Goal: Task Accomplishment & Management: Manage account settings

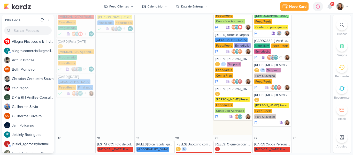
scroll to position [319, 0]
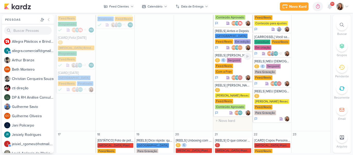
click at [233, 58] on div "C C Secpoint Feed/Reels Com a Fran" at bounding box center [233, 66] width 36 height 17
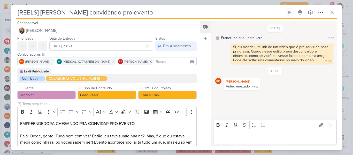
scroll to position [151, 0]
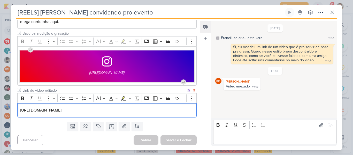
click at [180, 112] on p "https://drive.google.com/file/d/1umlmotrLLnyvXFMN1VQMIZzJtNjKZCPH/view?usp=driv…" at bounding box center [107, 110] width 174 height 6
drag, startPoint x: 188, startPoint y: 111, endPoint x: 5, endPoint y: 120, distance: 183.2
click at [5, 120] on div "[REELS] Simone convidando pro evento Criado por mim" at bounding box center [176, 77] width 353 height 155
copy p "https://drive.google.com/file/d/1umlmotrLLnyvXFMN1VQMIZzJtNjKZCPH/view?usp=driv…"
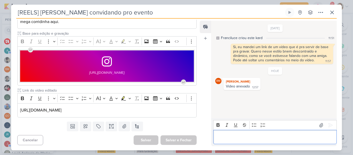
click at [225, 136] on p "Editor editing area: main" at bounding box center [275, 137] width 118 height 6
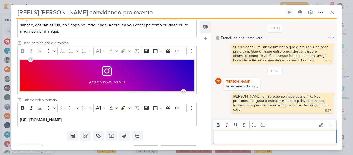
scroll to position [0, 0]
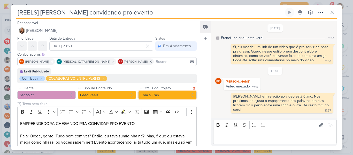
click at [144, 95] on button "Com a Fran" at bounding box center [167, 95] width 58 height 8
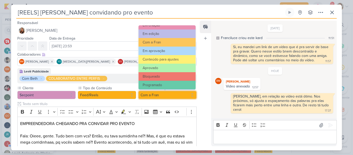
scroll to position [58, 0]
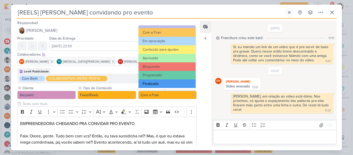
click at [174, 86] on button "Finalizado" at bounding box center [167, 83] width 57 height 9
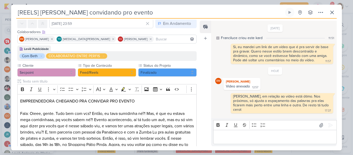
scroll to position [0, 0]
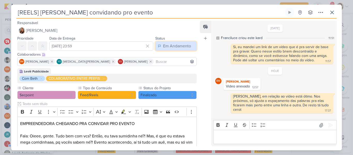
click at [182, 48] on div "Em Andamento" at bounding box center [177, 46] width 28 height 6
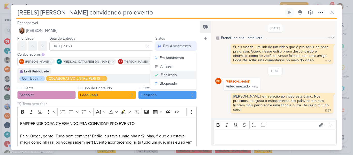
click at [170, 74] on div "Finalizado" at bounding box center [169, 74] width 16 height 5
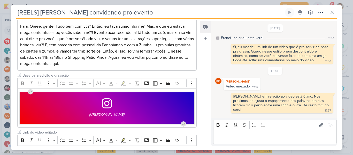
scroll to position [151, 0]
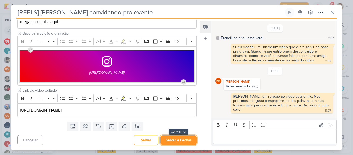
click at [171, 143] on button "Salvar e Fechar" at bounding box center [178, 140] width 36 height 10
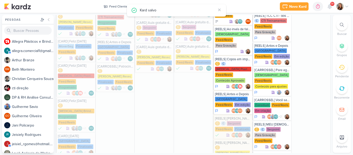
scroll to position [249, 0]
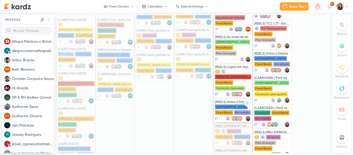
click at [234, 104] on div "Central Park Feed/Reels Em edição" at bounding box center [233, 109] width 36 height 11
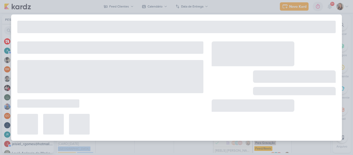
type input "[REELS] Antes e Depois"
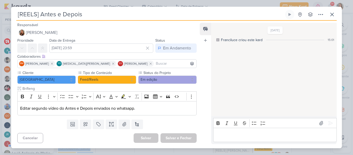
scroll to position [0, 0]
click at [331, 16] on icon at bounding box center [332, 14] width 6 height 6
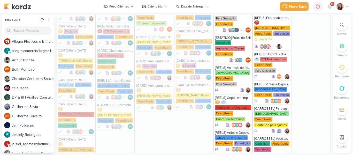
scroll to position [214, 0]
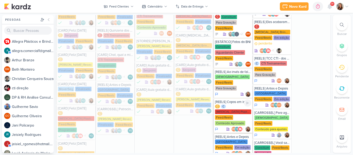
click at [226, 109] on div "Allegra Plasticos PJ" at bounding box center [233, 111] width 36 height 5
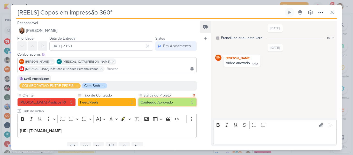
click at [159, 98] on button "Conteúdo Aprovado" at bounding box center [167, 102] width 58 height 8
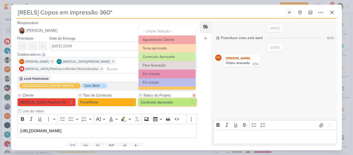
scroll to position [58, 0]
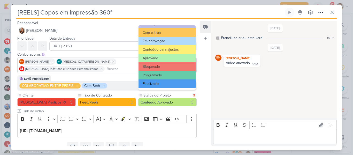
click at [178, 84] on button "Finalizado" at bounding box center [167, 83] width 57 height 9
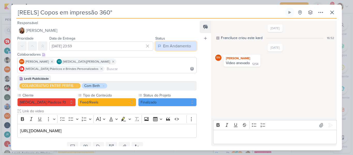
click at [171, 50] on button "Em Andamento" at bounding box center [175, 45] width 41 height 9
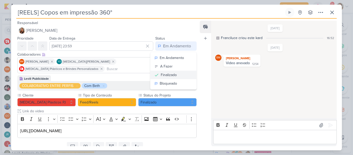
click at [170, 73] on div "Finalizado" at bounding box center [169, 74] width 16 height 5
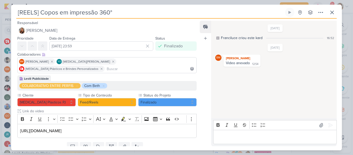
click at [238, 138] on p "Editor editing area: main" at bounding box center [275, 137] width 118 height 6
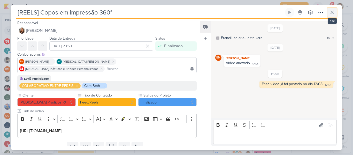
click at [328, 15] on button at bounding box center [331, 12] width 9 height 9
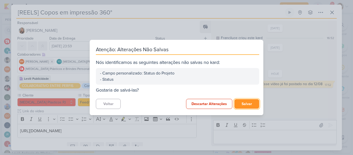
click at [256, 102] on button "Salvar" at bounding box center [246, 104] width 25 height 10
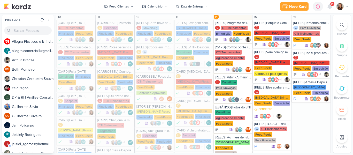
scroll to position [145, 0]
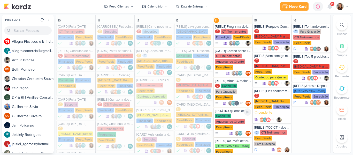
click at [222, 113] on div "Consilium" at bounding box center [223, 115] width 16 height 5
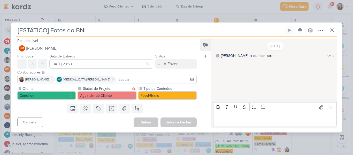
click at [116, 93] on button "Aguardando Cliente" at bounding box center [107, 95] width 58 height 8
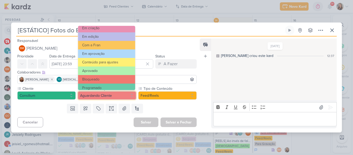
scroll to position [58, 0]
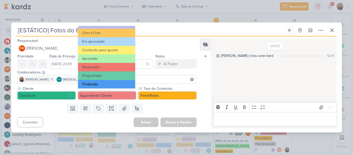
click at [116, 87] on button "Finalizado" at bounding box center [106, 84] width 57 height 9
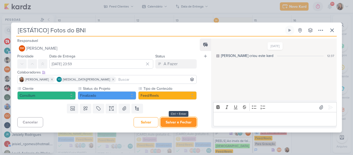
click at [184, 124] on button "Salvar e Fechar" at bounding box center [178, 122] width 36 height 10
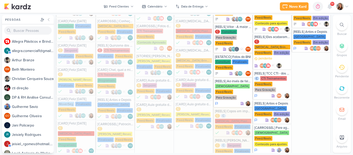
scroll to position [200, 0]
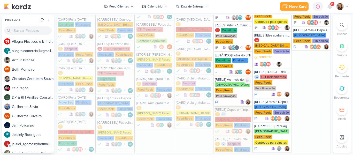
click at [227, 94] on div "Para Gravação" at bounding box center [226, 96] width 22 height 5
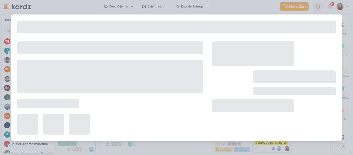
type input "[REELS] Ao invés de falar... (salvos Leviê)"
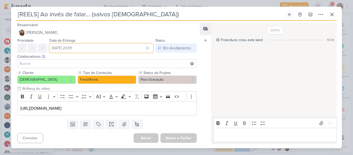
click at [98, 46] on input "[DATE] 23:59" at bounding box center [101, 47] width 104 height 9
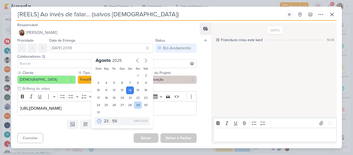
click at [135, 106] on div "29" at bounding box center [138, 104] width 8 height 7
type input "29 de agosto de 2025 às 23:59"
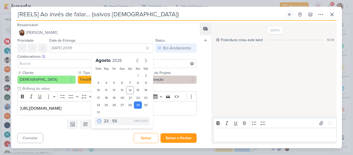
click at [178, 124] on div "Templates Campos Personalizados Marcadores Caixa De Texto Anexo Novo Subkard" at bounding box center [105, 123] width 188 height 13
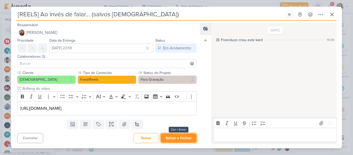
click at [180, 137] on button "Salvar e Fechar" at bounding box center [178, 138] width 36 height 10
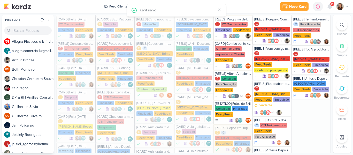
scroll to position [146, 0]
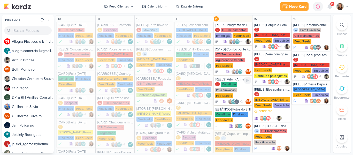
click at [228, 82] on div "C Consilium Para Gravação Feed/Reels" at bounding box center [233, 90] width 36 height 17
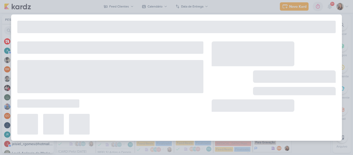
type input "[REELS] Vitor - A maior falha das empresas ao lidar com pessoas e finanças."
type input "[DATE] 23:59"
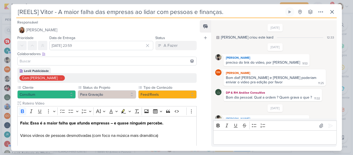
scroll to position [142, 0]
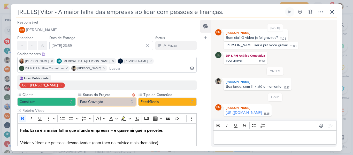
click at [126, 99] on button "Para Gravação" at bounding box center [107, 101] width 58 height 8
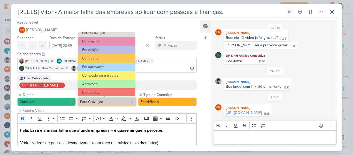
scroll to position [39, 0]
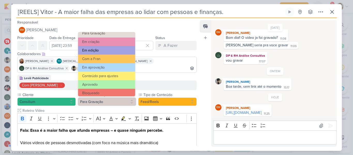
click at [113, 53] on button "Em edição" at bounding box center [106, 50] width 57 height 9
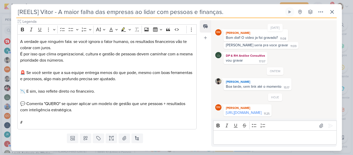
scroll to position [195, 0]
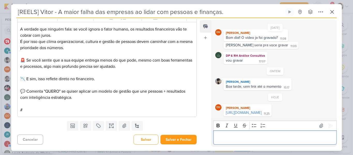
click at [225, 139] on p "Editor editing area: main" at bounding box center [275, 137] width 118 height 6
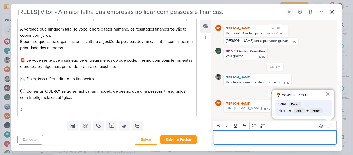
scroll to position [152, 0]
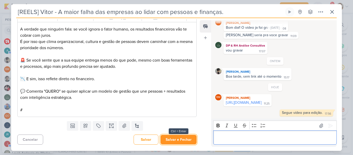
click at [186, 138] on button "Salvar e Fechar" at bounding box center [178, 140] width 36 height 10
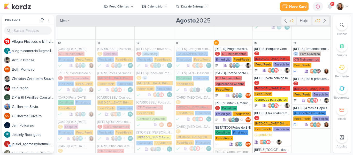
scroll to position [117, 0]
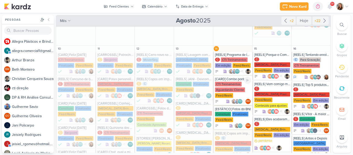
click at [229, 93] on div "Feed/Reels" at bounding box center [224, 95] width 18 height 5
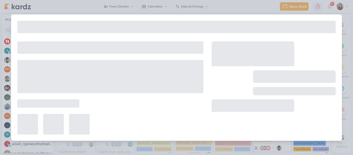
type input "[CARD] Combo ponte + empilhadeira"
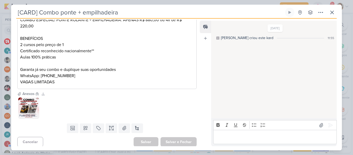
scroll to position [94, 0]
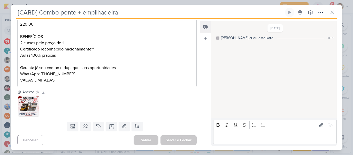
click at [21, 109] on img at bounding box center [28, 106] width 21 height 21
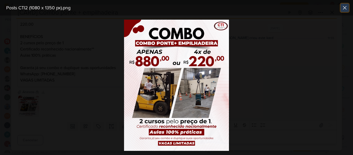
click at [342, 8] on icon at bounding box center [345, 8] width 6 height 6
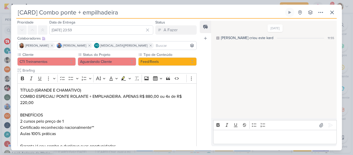
scroll to position [0, 0]
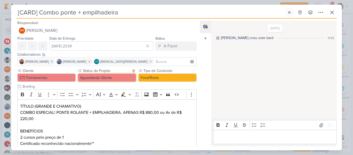
click at [119, 78] on button "Aguardando Cliente" at bounding box center [107, 77] width 58 height 8
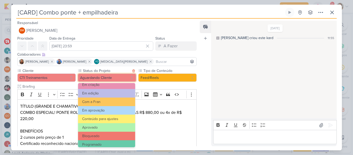
scroll to position [58, 0]
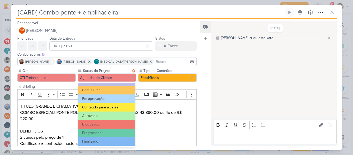
click at [109, 108] on button "Conteúdo para ajustes" at bounding box center [106, 107] width 57 height 9
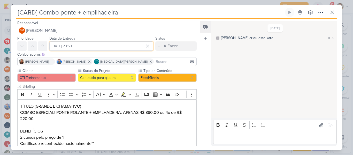
click at [98, 48] on input "[DATE] 23:59" at bounding box center [101, 45] width 104 height 9
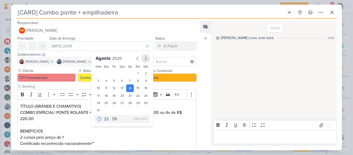
click at [143, 61] on icon "button" at bounding box center [146, 58] width 6 height 6
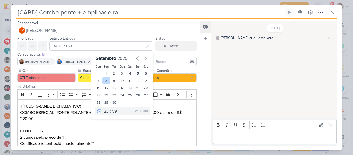
click at [106, 80] on div "8" at bounding box center [106, 80] width 8 height 7
type input "8 de setembro de 2025 às 23:59"
click at [173, 55] on div "Colaboradores Este kard pode ser visível a usuários da sua organização Este kar…" at bounding box center [106, 54] width 179 height 5
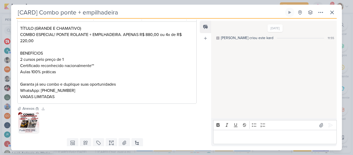
scroll to position [94, 0]
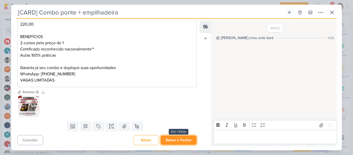
click at [177, 139] on button "Salvar e Fechar" at bounding box center [178, 140] width 36 height 10
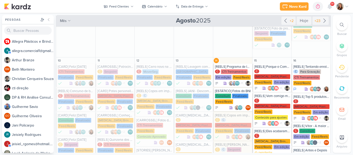
scroll to position [99, 0]
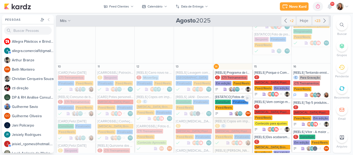
click at [231, 100] on div "Consilium Finalizado Feed/Reels" at bounding box center [233, 105] width 36 height 11
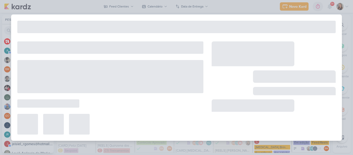
type input "[ESTÁTICO] Fotos do BNI"
type input "[DATE] 23:59"
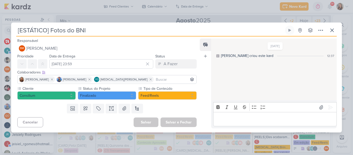
scroll to position [0, 0]
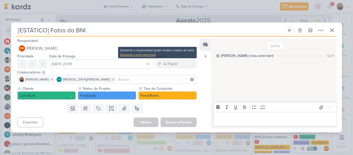
click at [153, 55] on div "Designar a mim mesmo(a)" at bounding box center [157, 54] width 74 height 5
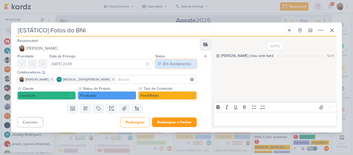
click at [168, 65] on div "Em Andamento" at bounding box center [177, 64] width 28 height 6
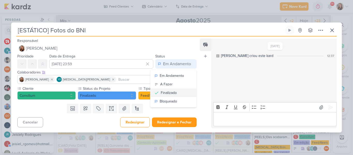
click at [169, 91] on div "Finalizado" at bounding box center [169, 92] width 16 height 5
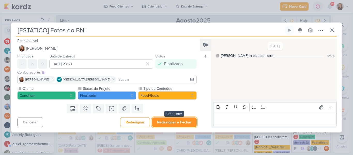
click at [170, 123] on button "Redesignar e Fechar" at bounding box center [174, 122] width 45 height 10
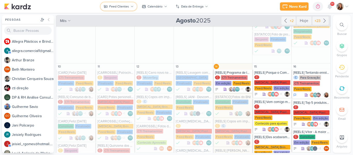
click at [115, 8] on div "Feed Clientes" at bounding box center [119, 6] width 20 height 5
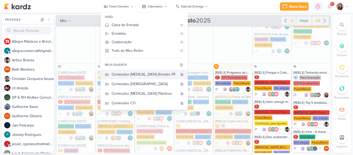
click at [153, 73] on div "Conteúdos [MEDICAL_DATA] Brindes PF" at bounding box center [145, 74] width 66 height 5
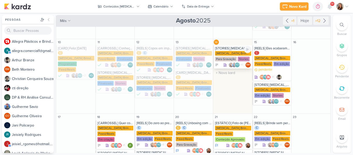
click at [240, 57] on div "Stories" at bounding box center [244, 59] width 12 height 5
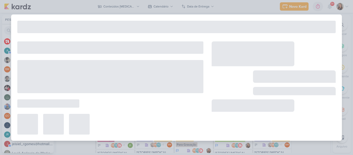
type input "[STORIES] Allegra Brindes"
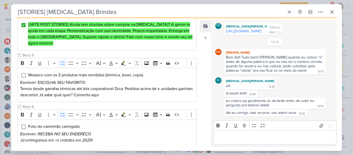
scroll to position [333, 0]
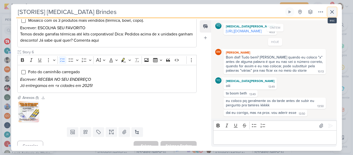
click at [329, 10] on icon at bounding box center [332, 12] width 6 height 6
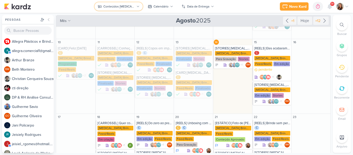
click at [119, 6] on div "Conteúdos [MEDICAL_DATA] Brindes PF" at bounding box center [118, 6] width 31 height 5
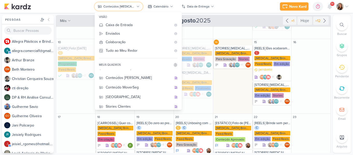
scroll to position [55, 0]
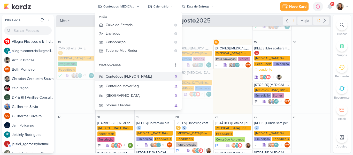
click at [134, 79] on div "Conteúdos [PERSON_NAME]" at bounding box center [139, 76] width 66 height 5
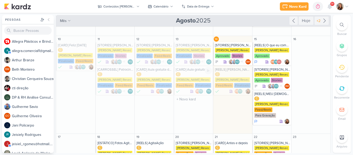
scroll to position [106, 0]
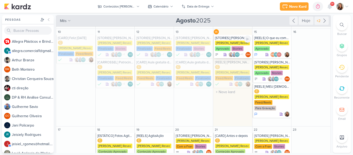
click at [235, 40] on div "[STORIES] SIMONE REGINA Simone Regina Resec Aprovado Stories YO +1" at bounding box center [232, 46] width 39 height 23
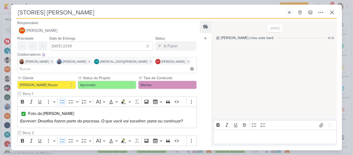
scroll to position [118, 0]
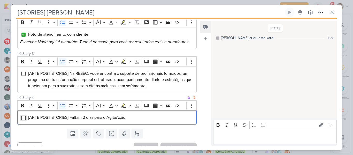
click at [24, 116] on input "Editor editing area: main" at bounding box center [23, 118] width 4 height 4
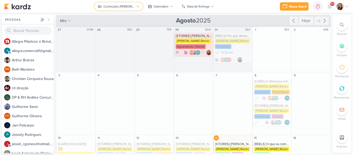
click at [130, 7] on div "Conteúdos [PERSON_NAME]" at bounding box center [118, 6] width 31 height 5
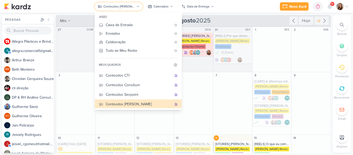
scroll to position [37, 0]
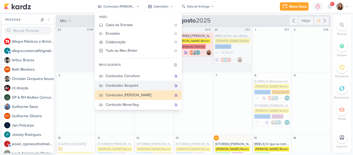
click at [141, 89] on button "Conteúdos Secpoint" at bounding box center [138, 86] width 87 height 10
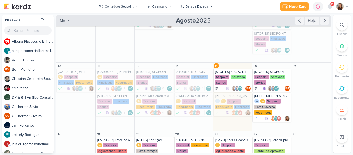
scroll to position [66, 0]
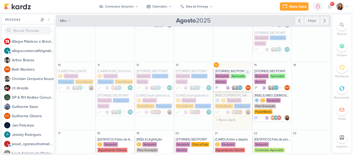
click at [237, 77] on div "Aprovado" at bounding box center [239, 76] width 16 height 5
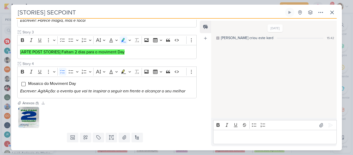
scroll to position [131, 0]
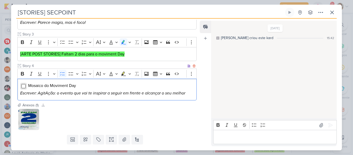
click at [23, 88] on input "Editor editing area: main" at bounding box center [23, 86] width 4 height 4
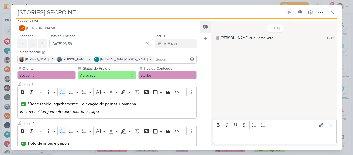
scroll to position [2, 0]
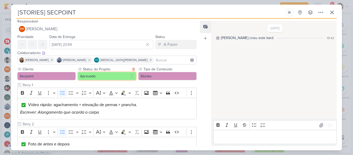
click at [121, 74] on button "Aprovado" at bounding box center [107, 76] width 58 height 8
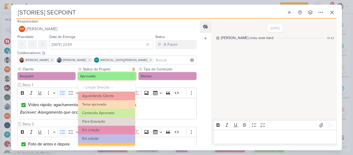
scroll to position [58, 0]
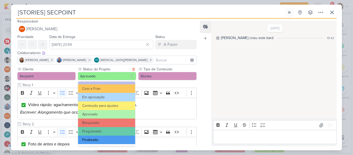
click at [114, 138] on button "Finalizado" at bounding box center [106, 139] width 57 height 9
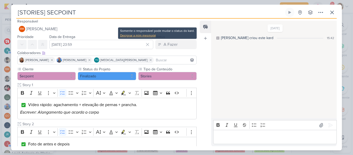
click at [151, 35] on div "Designar a mim mesmo(a)" at bounding box center [157, 35] width 74 height 5
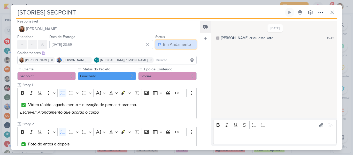
click at [167, 44] on div "Em Andamento" at bounding box center [177, 44] width 28 height 6
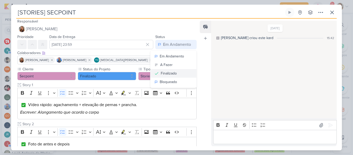
click at [166, 71] on div "Finalizado" at bounding box center [169, 73] width 16 height 5
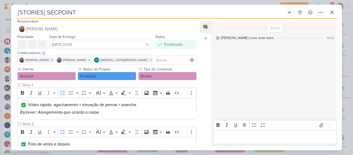
scroll to position [144, 0]
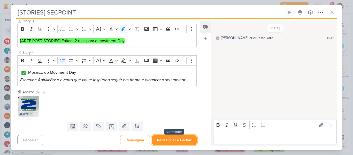
click at [172, 137] on button "Redesignar e Fechar" at bounding box center [174, 140] width 45 height 10
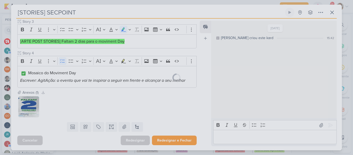
scroll to position [143, 0]
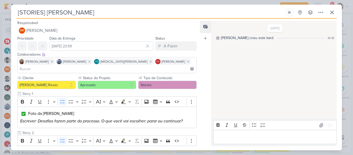
scroll to position [106, 0]
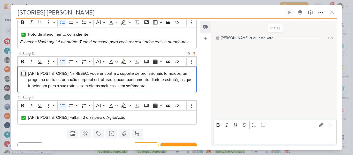
click at [23, 72] on input "Editor editing area: main" at bounding box center [23, 74] width 4 height 4
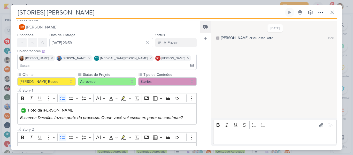
scroll to position [0, 0]
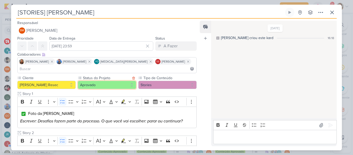
click at [125, 81] on button "Aprovado" at bounding box center [107, 85] width 58 height 8
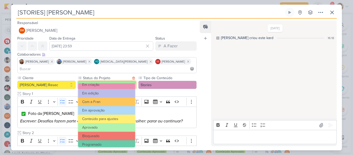
scroll to position [58, 0]
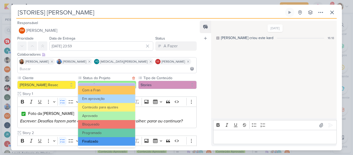
click at [105, 139] on button "Finalizado" at bounding box center [106, 141] width 57 height 9
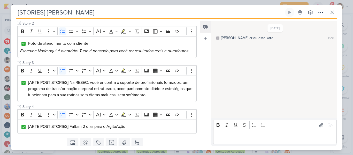
scroll to position [118, 0]
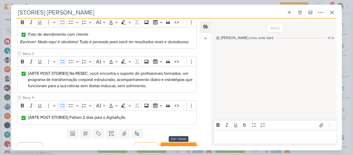
click at [182, 142] on button "Salvar e Fechar" at bounding box center [178, 147] width 36 height 10
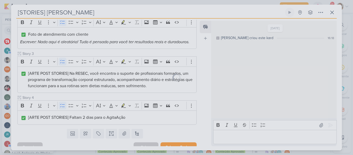
scroll to position [118, 0]
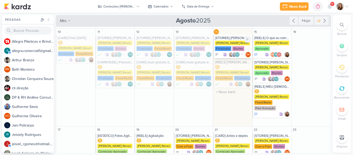
click at [233, 42] on div "[PERSON_NAME] Resec" at bounding box center [232, 43] width 35 height 5
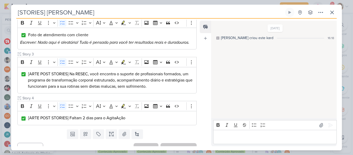
scroll to position [0, 0]
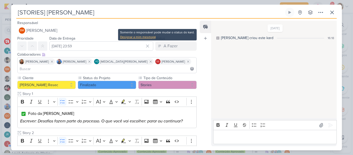
click at [153, 36] on div "Designar a mim mesmo(a)" at bounding box center [157, 37] width 74 height 5
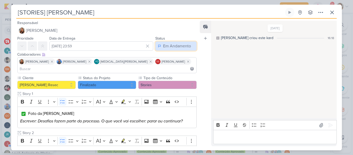
click at [163, 47] on div "Em Andamento" at bounding box center [177, 46] width 28 height 6
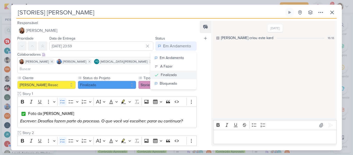
click at [158, 75] on button "Finalizado" at bounding box center [173, 75] width 46 height 9
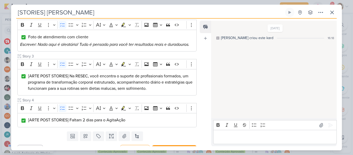
scroll to position [118, 0]
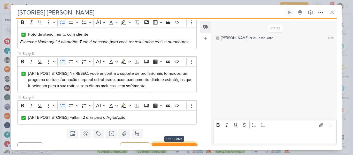
click at [172, 142] on button "Redesignar e Fechar" at bounding box center [174, 147] width 45 height 10
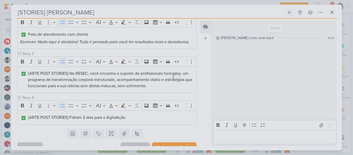
scroll to position [118, 0]
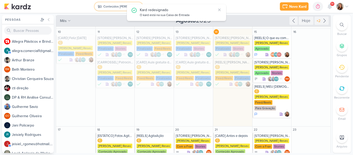
click at [111, 8] on div "Conteúdos [PERSON_NAME]" at bounding box center [118, 6] width 31 height 5
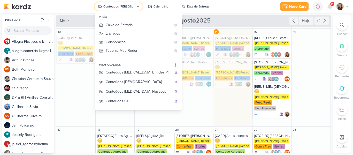
scroll to position [0, 0]
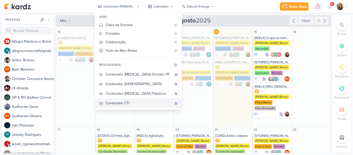
click at [143, 102] on div "Conteúdos CTI" at bounding box center [139, 102] width 66 height 5
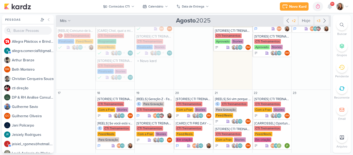
scroll to position [99, 0]
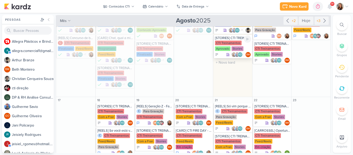
click at [228, 47] on div "Aprovado" at bounding box center [223, 48] width 16 height 5
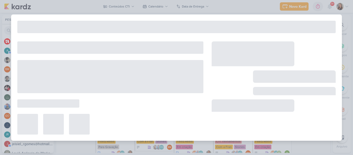
type input "[STORIES] CTI TREINAMENTOS"
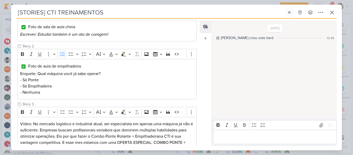
scroll to position [73, 0]
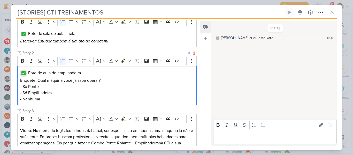
click at [24, 74] on input "Editor editing area: main" at bounding box center [23, 73] width 4 height 4
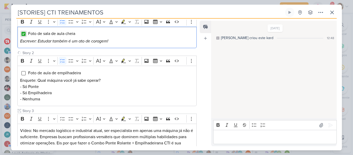
click at [23, 35] on input "Editor editing area: main" at bounding box center [23, 34] width 4 height 4
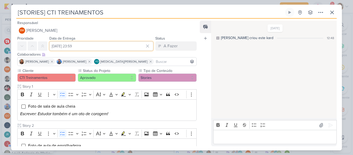
click at [104, 46] on input "[DATE] 23:59" at bounding box center [101, 45] width 104 height 9
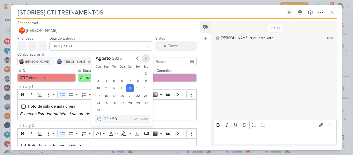
click at [144, 59] on icon "button" at bounding box center [146, 58] width 6 height 6
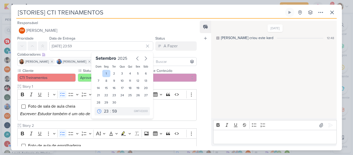
click at [106, 73] on div "1" at bounding box center [106, 73] width 8 height 7
type input "1 de setembro de 2025 às 23:59"
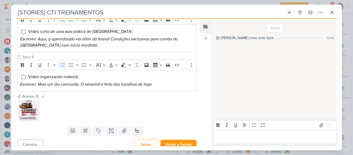
scroll to position [301, 0]
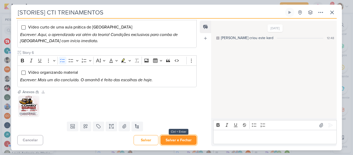
click at [181, 137] on button "Salvar e Fechar" at bounding box center [178, 140] width 36 height 10
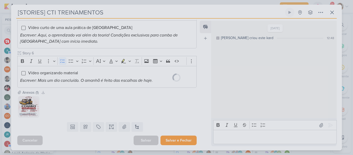
scroll to position [301, 0]
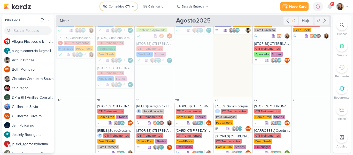
click at [120, 4] on div "Conteúdos CTI" at bounding box center [119, 6] width 21 height 5
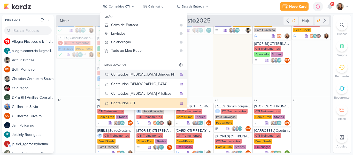
click at [158, 76] on div "Conteúdos [MEDICAL_DATA] Brindes PF" at bounding box center [144, 74] width 66 height 5
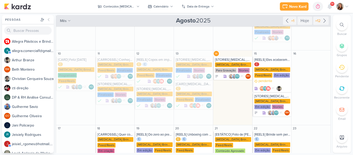
scroll to position [79, 0]
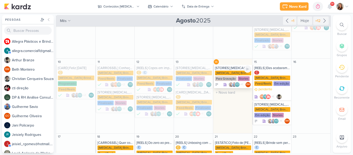
click at [235, 71] on div "Allegra Brindes PF" at bounding box center [233, 73] width 36 height 5
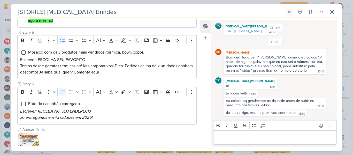
scroll to position [302, 0]
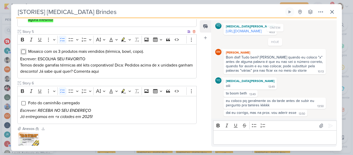
click at [22, 50] on input "Editor editing area: main" at bounding box center [23, 52] width 4 height 4
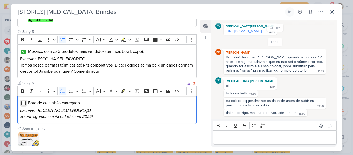
click at [24, 101] on input "Editor editing area: main" at bounding box center [23, 103] width 4 height 4
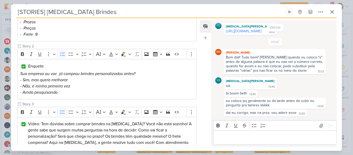
scroll to position [0, 0]
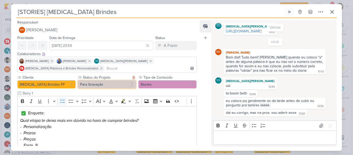
click at [120, 85] on button "Para Gravação" at bounding box center [107, 84] width 58 height 8
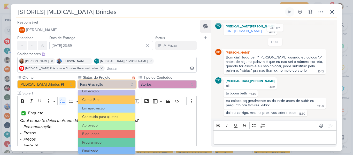
scroll to position [58, 0]
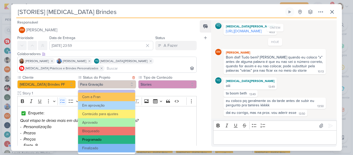
click at [117, 143] on button "Programado" at bounding box center [106, 139] width 57 height 9
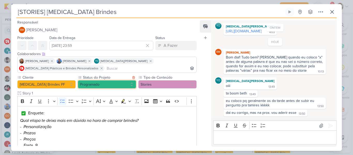
click at [109, 86] on button "Programado" at bounding box center [107, 84] width 58 height 8
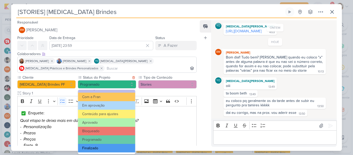
click at [110, 146] on button "Finalizado" at bounding box center [106, 148] width 57 height 9
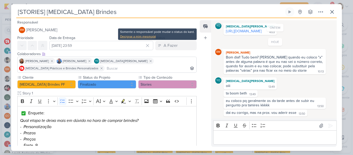
click at [151, 36] on div "Designar a mim mesmo(a)" at bounding box center [157, 36] width 74 height 5
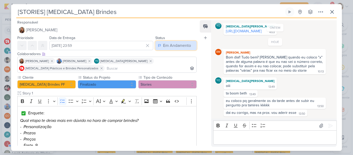
click at [169, 46] on div "Em Andamento" at bounding box center [177, 45] width 28 height 6
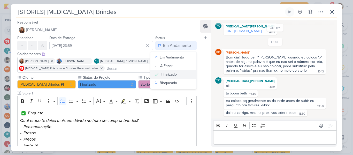
click at [175, 75] on button "Finalizado" at bounding box center [173, 74] width 46 height 9
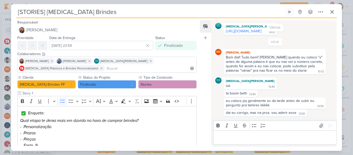
scroll to position [333, 0]
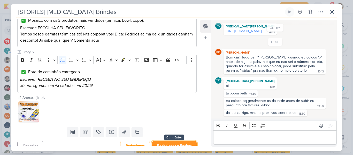
click at [188, 141] on button "Redesignar e Fechar" at bounding box center [174, 146] width 45 height 10
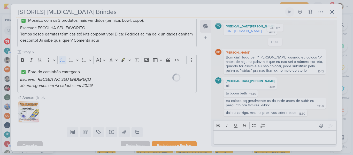
scroll to position [333, 0]
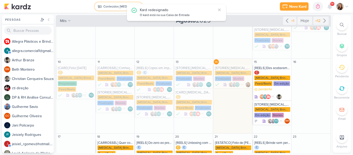
click at [117, 10] on button "Conteúdos [MEDICAL_DATA] Brindes PF" at bounding box center [119, 6] width 48 height 8
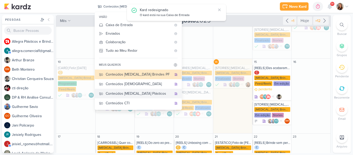
click at [126, 92] on div "Conteúdos [MEDICAL_DATA] Plásticos" at bounding box center [139, 93] width 66 height 5
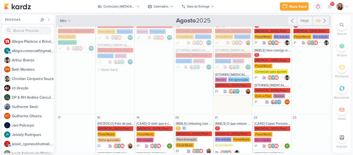
scroll to position [56, 0]
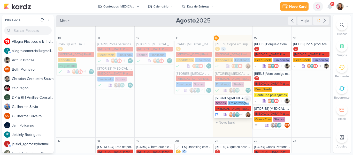
click at [225, 106] on div "Allegra Plasticos PJ" at bounding box center [233, 108] width 36 height 5
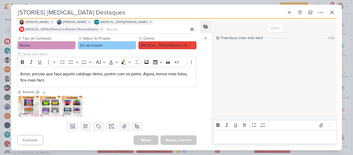
scroll to position [9, 0]
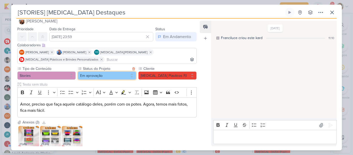
click at [128, 76] on button "Em aprovação" at bounding box center [107, 75] width 58 height 8
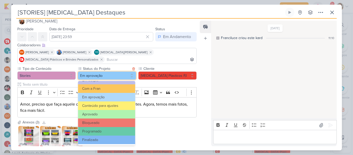
scroll to position [58, 0]
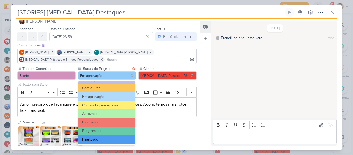
click at [124, 139] on button "Finalizado" at bounding box center [106, 139] width 57 height 9
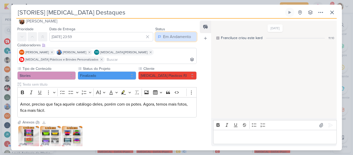
click at [167, 40] on button "Em Andamento" at bounding box center [175, 36] width 41 height 9
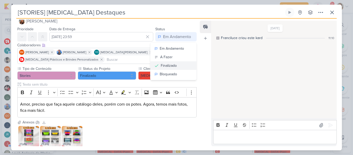
click at [167, 64] on div "Finalizado" at bounding box center [169, 65] width 16 height 5
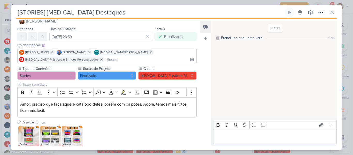
scroll to position [40, 0]
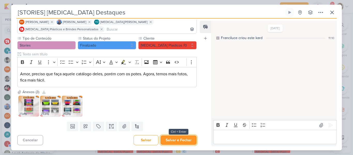
click at [174, 140] on button "Salvar e Fechar" at bounding box center [178, 140] width 36 height 10
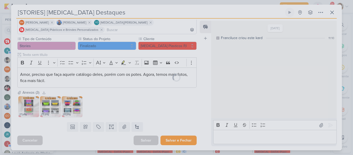
scroll to position [39, 0]
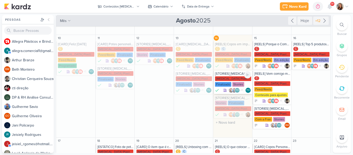
click at [240, 76] on div "Allegra Plasticos PJ Finalizado Stories" at bounding box center [233, 81] width 36 height 11
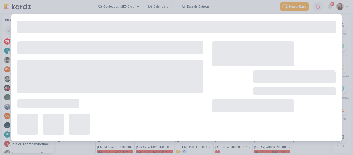
type input "[STORIES] Allegra Plasticos"
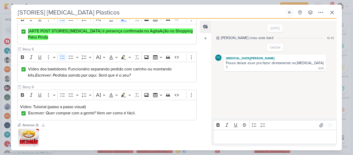
scroll to position [250, 0]
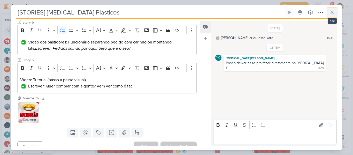
click at [328, 12] on button at bounding box center [331, 12] width 9 height 9
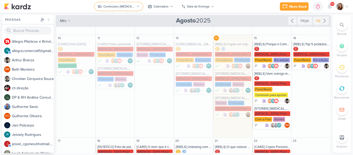
click at [117, 9] on div "Conteúdos [MEDICAL_DATA] Plásticos" at bounding box center [118, 6] width 31 height 5
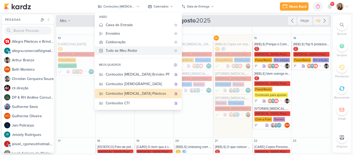
click at [125, 49] on div "Tudo ao Meu Redor" at bounding box center [139, 50] width 66 height 5
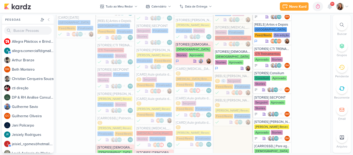
scroll to position [640, 0]
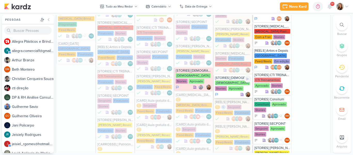
click at [236, 80] on div "Leviê Stories Aprovado" at bounding box center [233, 85] width 36 height 11
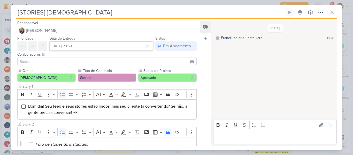
click at [103, 47] on input "[DATE] 23:59" at bounding box center [101, 45] width 104 height 9
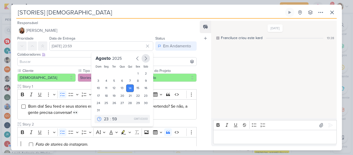
click at [146, 58] on icon "button" at bounding box center [146, 58] width 6 height 6
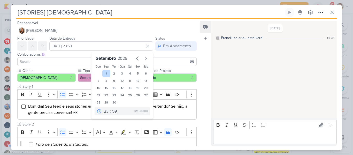
click at [105, 75] on div "1" at bounding box center [106, 73] width 8 height 7
type input "1 de setembro de 2025 às 23:59"
click at [165, 55] on div "Colaboradores Este kard pode ser visível a usuários da sua organização Este kar…" at bounding box center [106, 54] width 179 height 5
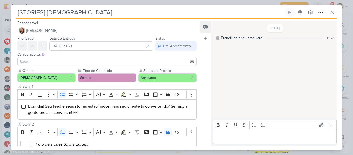
scroll to position [221, 0]
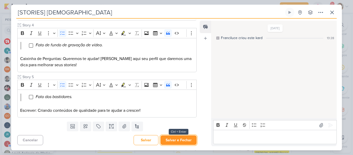
click at [180, 142] on button "Salvar e Fechar" at bounding box center [178, 140] width 36 height 10
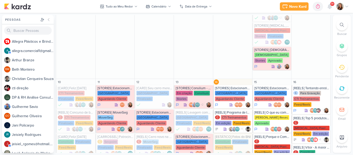
scroll to position [378, 0]
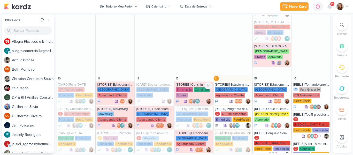
click at [194, 82] on div "[STORIES] Consilium - BPO" at bounding box center [194, 84] width 36 height 4
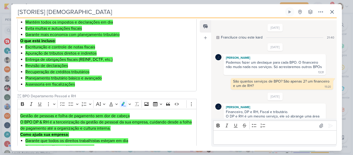
type input "[STORIES] Consilium - BPO"
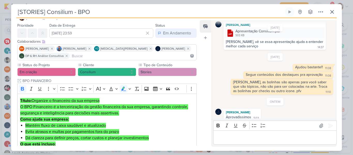
scroll to position [0, 0]
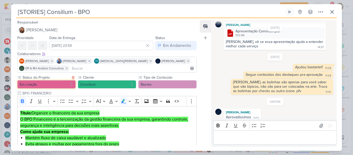
click at [60, 86] on button "Em criação" at bounding box center [46, 84] width 58 height 8
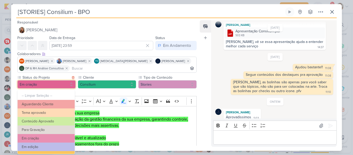
scroll to position [58, 0]
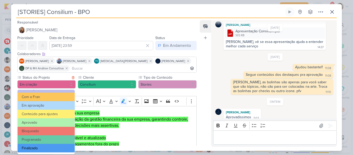
click at [64, 148] on button "Finalizado" at bounding box center [46, 148] width 57 height 9
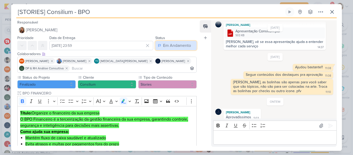
click at [164, 47] on div "Em Andamento" at bounding box center [177, 45] width 28 height 6
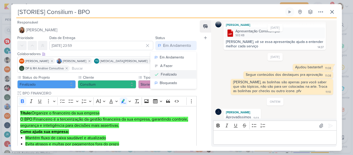
click at [165, 73] on div "Finalizado" at bounding box center [169, 74] width 16 height 5
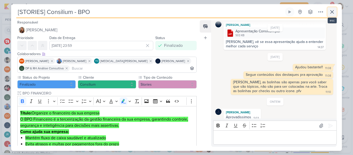
click at [332, 14] on icon at bounding box center [332, 12] width 6 height 6
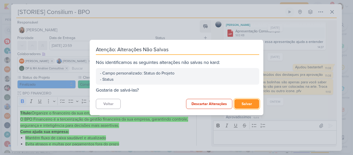
click at [242, 101] on button "Salvar" at bounding box center [246, 104] width 25 height 10
